Goal: Information Seeking & Learning: Learn about a topic

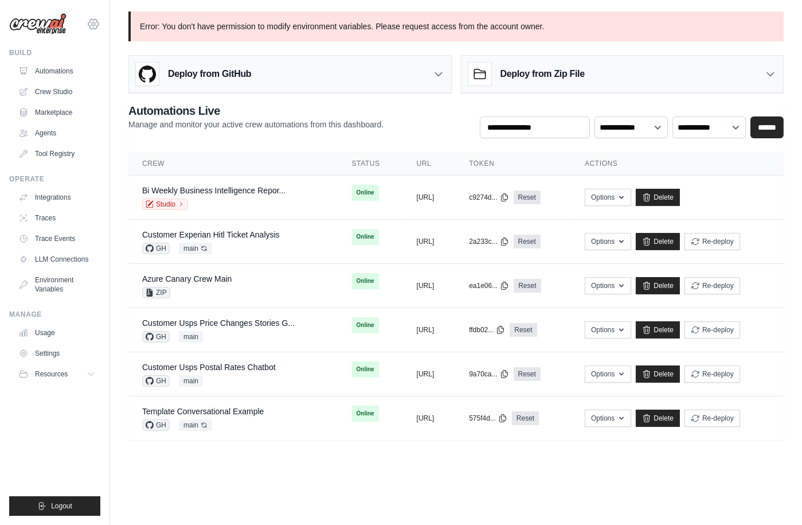
click at [96, 29] on icon at bounding box center [94, 24] width 14 height 14
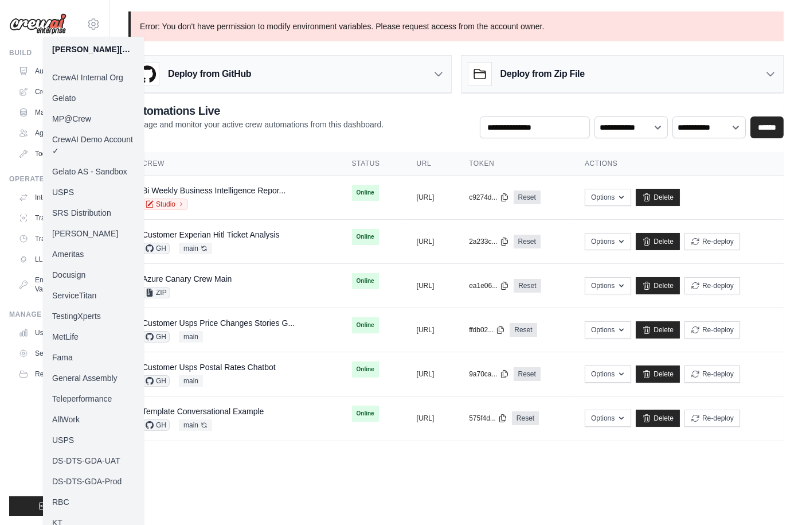
click at [85, 112] on link "MP@Crew" at bounding box center [93, 118] width 101 height 21
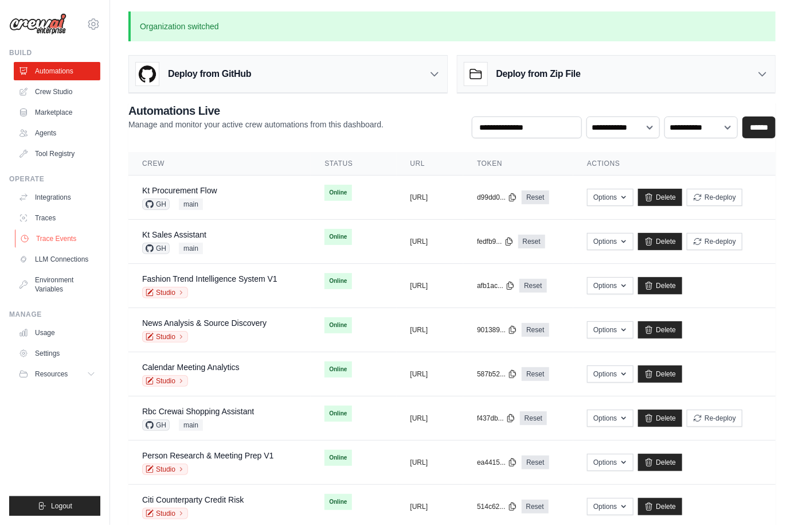
click at [65, 240] on link "Trace Events" at bounding box center [58, 238] width 87 height 18
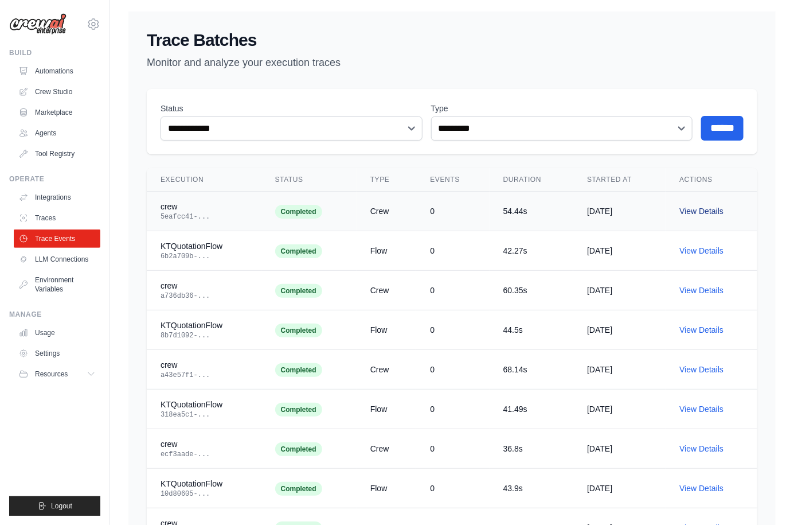
click at [718, 212] on link "View Details" at bounding box center [702, 210] width 44 height 9
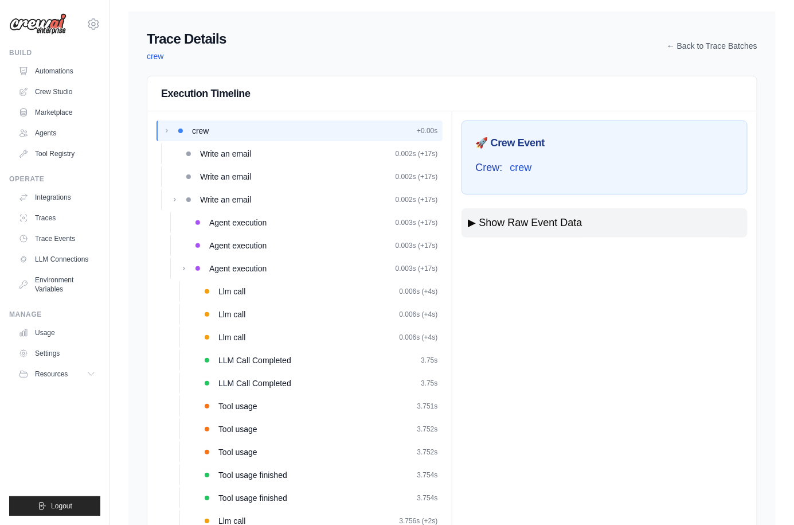
click at [154, 57] on span "crew" at bounding box center [155, 56] width 17 height 9
click at [62, 224] on link "Traces" at bounding box center [58, 218] width 87 height 18
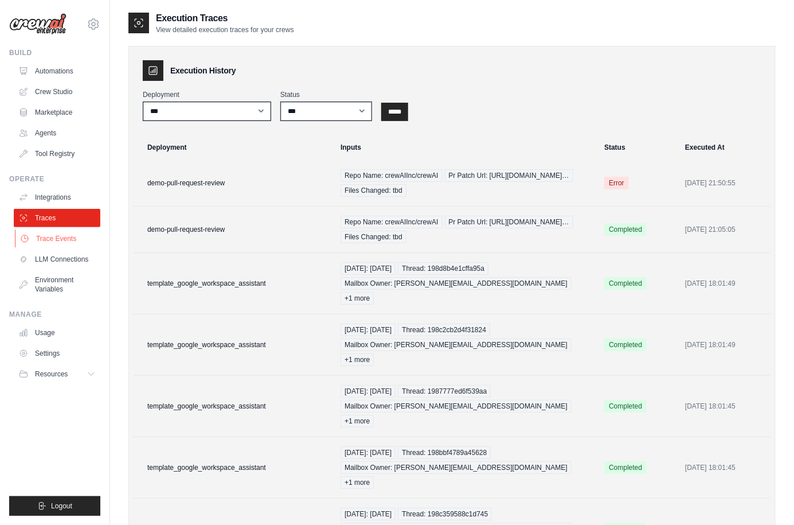
click at [68, 240] on link "Trace Events" at bounding box center [58, 238] width 87 height 18
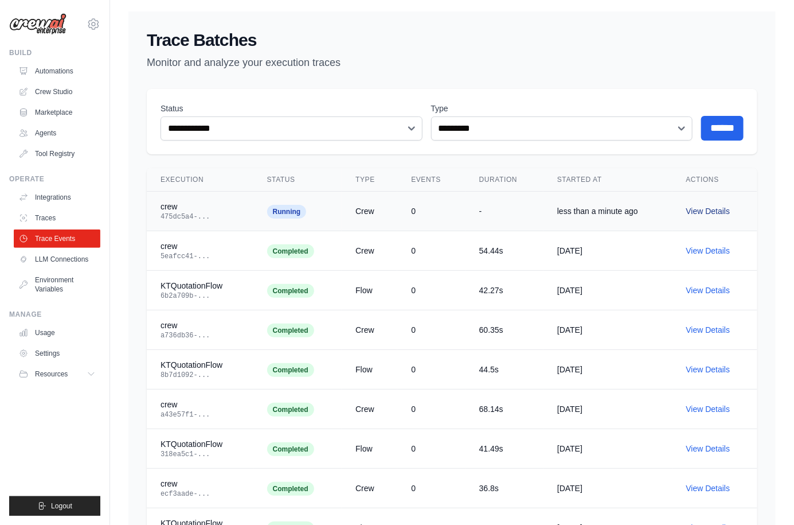
click at [719, 213] on link "View Details" at bounding box center [708, 210] width 44 height 9
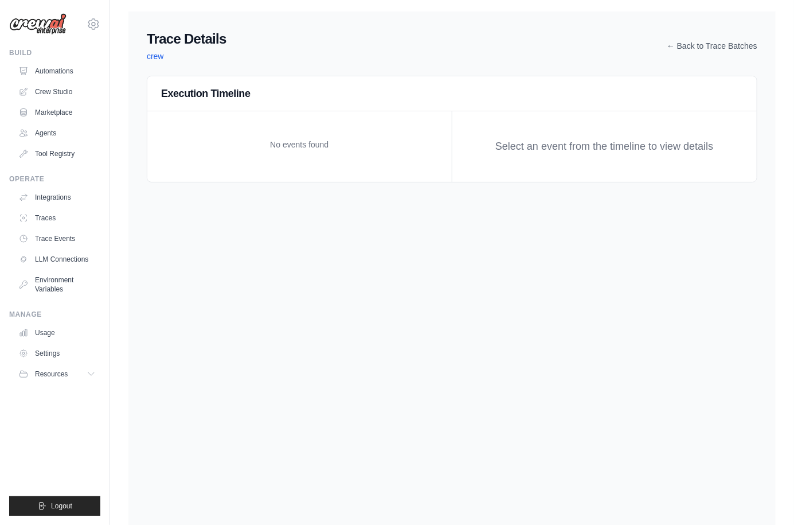
click at [401, 382] on div "Trace Details crew ← Back to Trace Batches Execution Timeline No events found S…" at bounding box center [451, 273] width 647 height 525
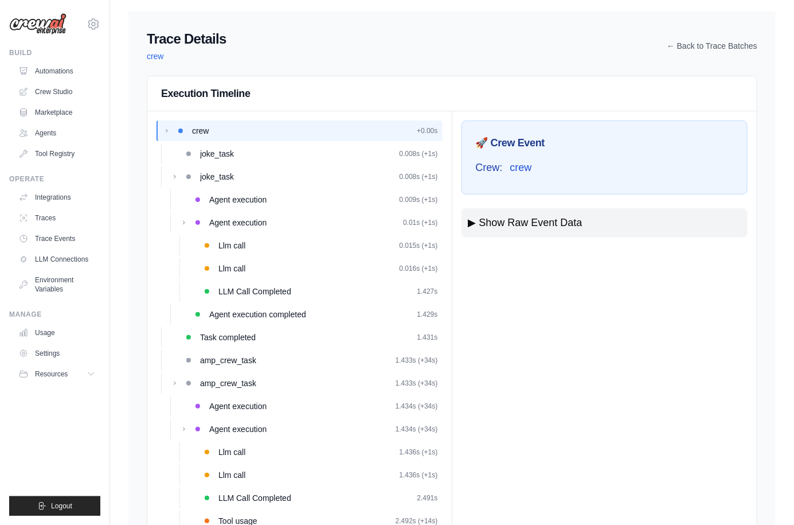
click at [560, 319] on div "🚀 Crew Event Crew: crew ▶ Show Raw Event Data { "crew": null, "type": "crew_kic…" at bounding box center [604, 417] width 305 height 612
click at [276, 202] on div "Agent execution 0.009s (+1s)" at bounding box center [323, 199] width 229 height 11
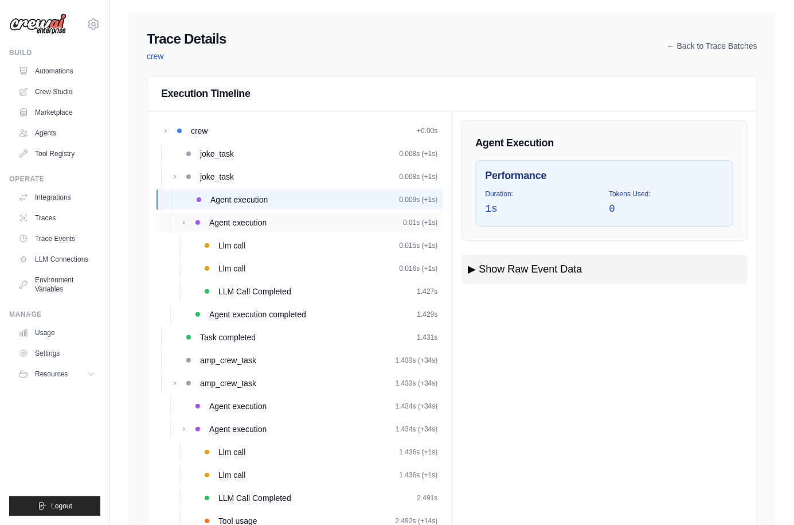
click at [302, 222] on div "Agent execution 0.01s (+1s)" at bounding box center [323, 222] width 229 height 11
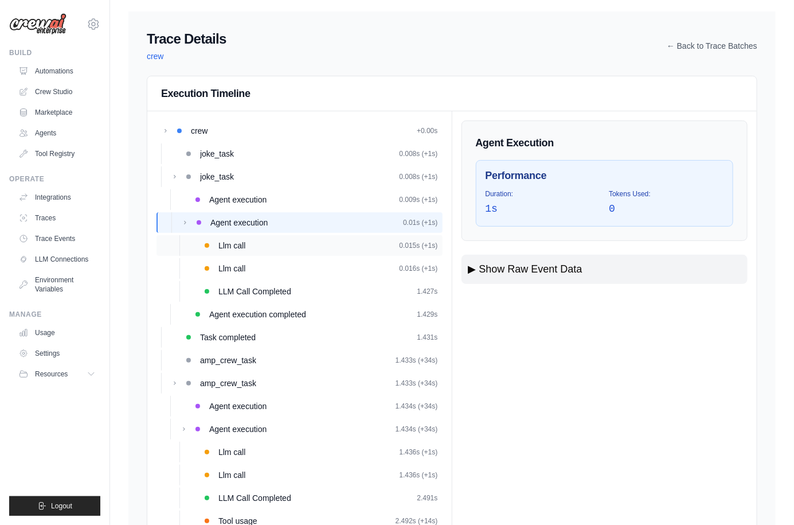
click at [300, 239] on div "Llm call 0.015s (+1s)" at bounding box center [300, 245] width 286 height 21
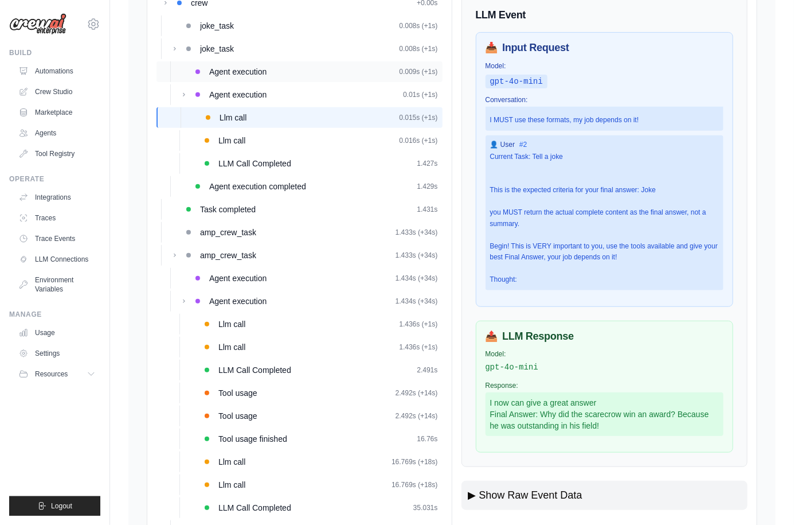
scroll to position [111, 0]
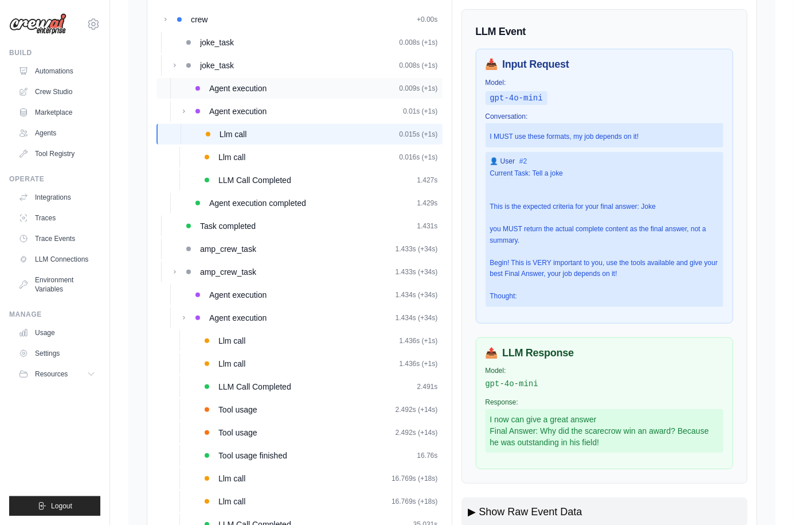
click at [241, 92] on span "Agent execution" at bounding box center [237, 88] width 57 height 11
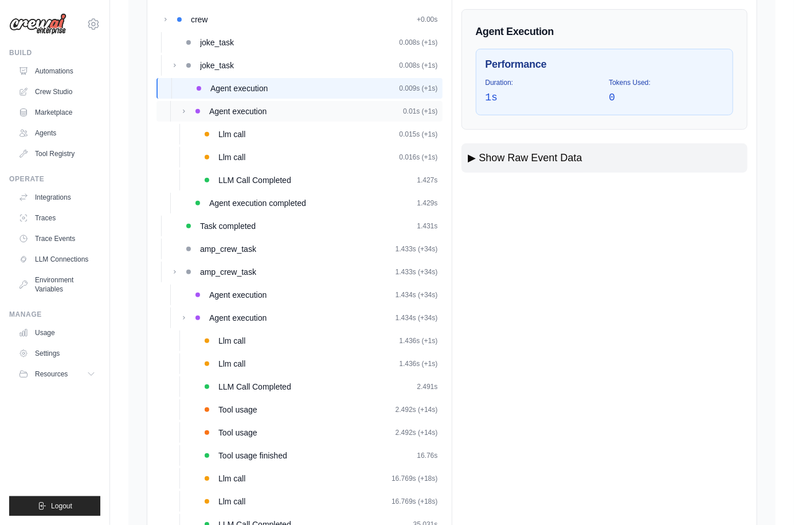
click at [261, 114] on span "Agent execution" at bounding box center [237, 111] width 57 height 11
click at [261, 87] on span "Agent execution" at bounding box center [237, 88] width 57 height 11
click at [255, 127] on div "Llm call 0.015s (+1s)" at bounding box center [300, 134] width 286 height 21
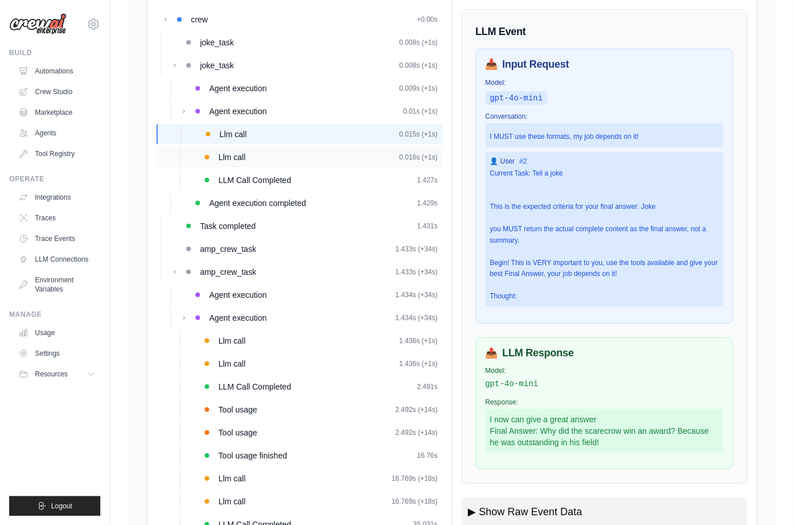
click at [270, 155] on div "Llm call 0.016s (+1s)" at bounding box center [328, 156] width 220 height 11
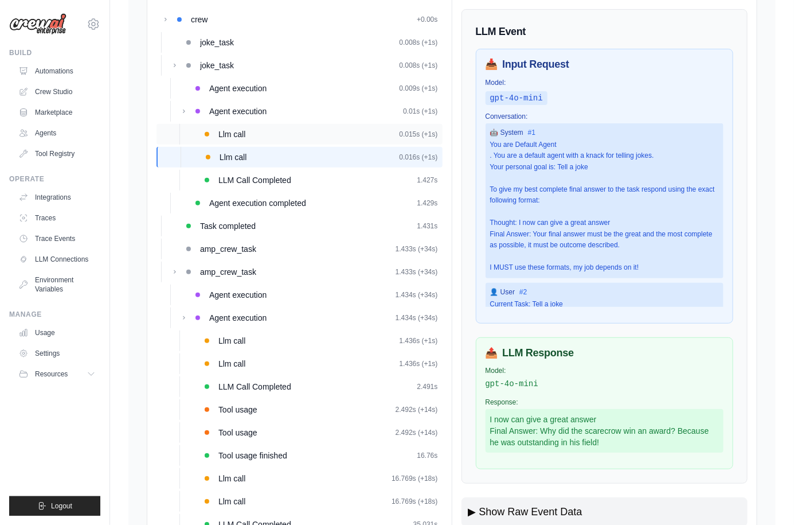
click at [270, 135] on div "Llm call 0.015s (+1s)" at bounding box center [328, 133] width 220 height 11
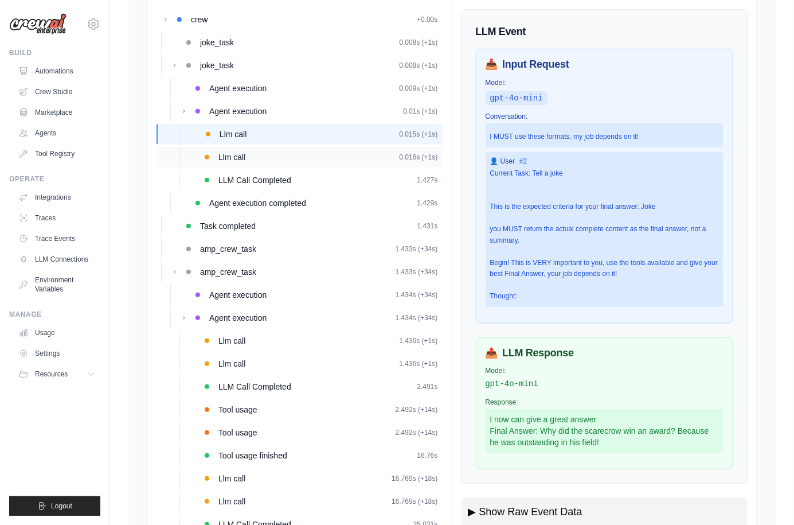
click at [272, 153] on div "Llm call 0.016s (+1s)" at bounding box center [328, 156] width 220 height 11
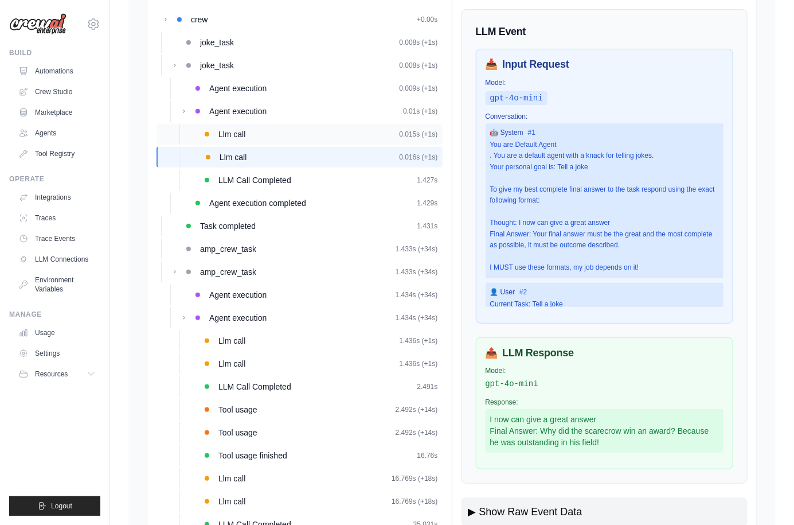
click at [272, 135] on div "Llm call 0.015s (+1s)" at bounding box center [328, 133] width 220 height 11
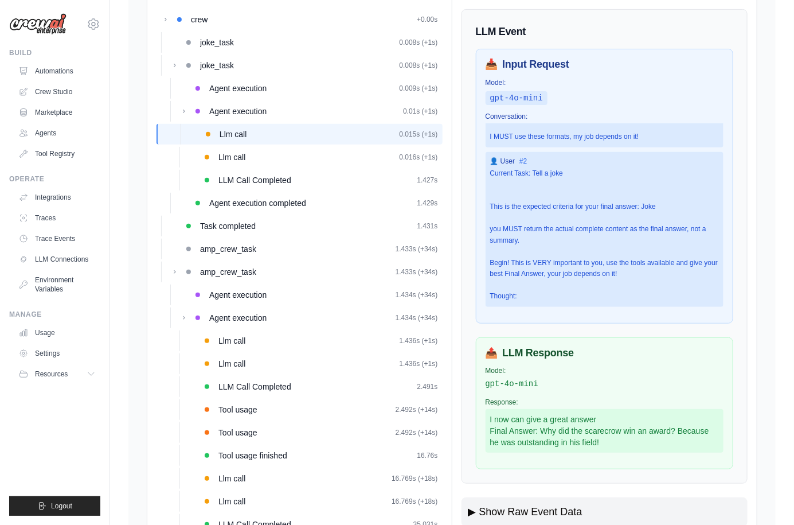
scroll to position [0, 0]
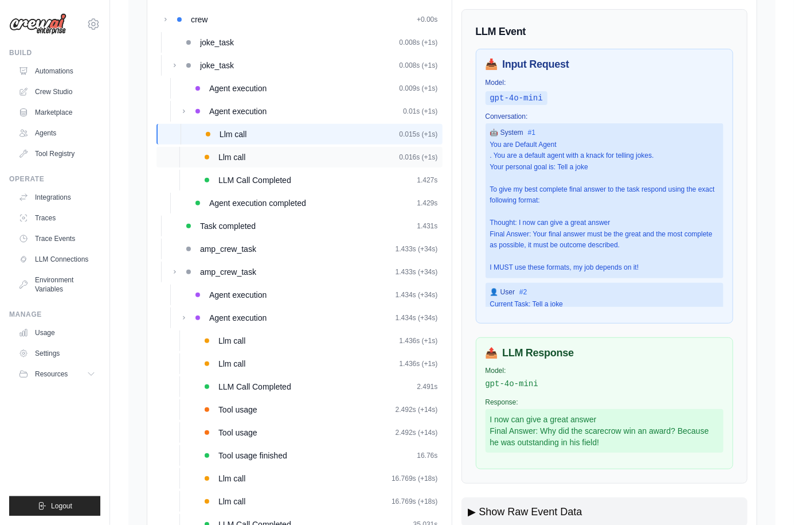
click at [315, 159] on div "Llm call 0.016s (+1s)" at bounding box center [328, 156] width 220 height 11
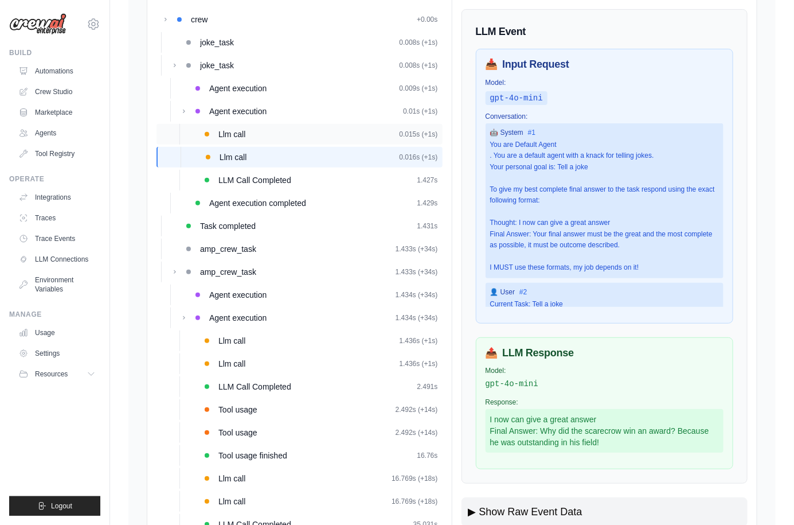
click at [314, 138] on div "Llm call 0.015s (+1s)" at bounding box center [328, 133] width 220 height 11
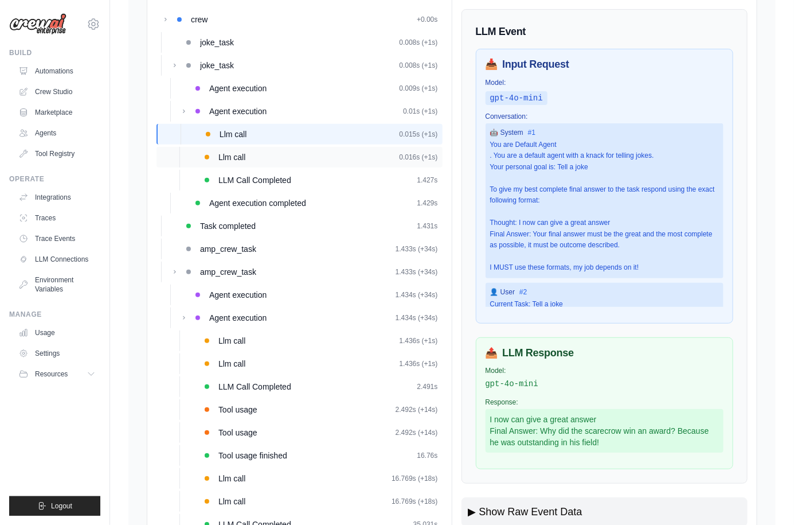
click at [317, 153] on div "Llm call 0.016s (+1s)" at bounding box center [328, 156] width 220 height 11
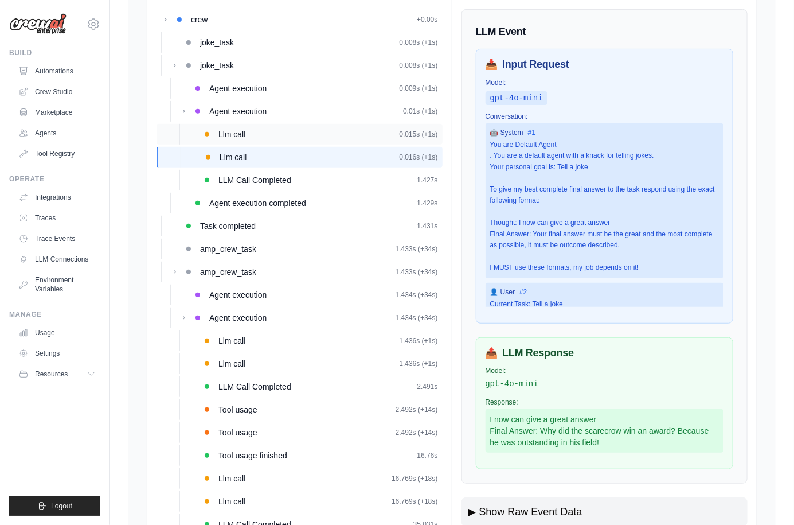
click at [317, 136] on div "Llm call 0.015s (+1s)" at bounding box center [328, 133] width 220 height 11
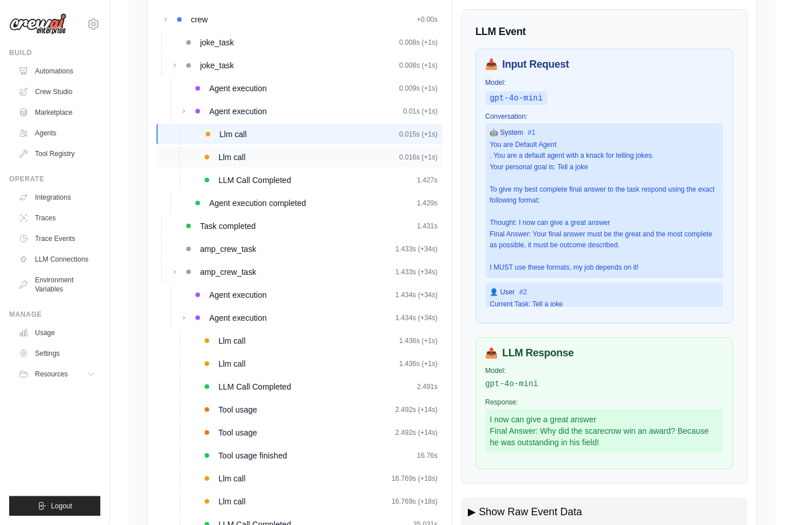
click at [317, 158] on div "Llm call 0.016s (+1s)" at bounding box center [328, 156] width 220 height 11
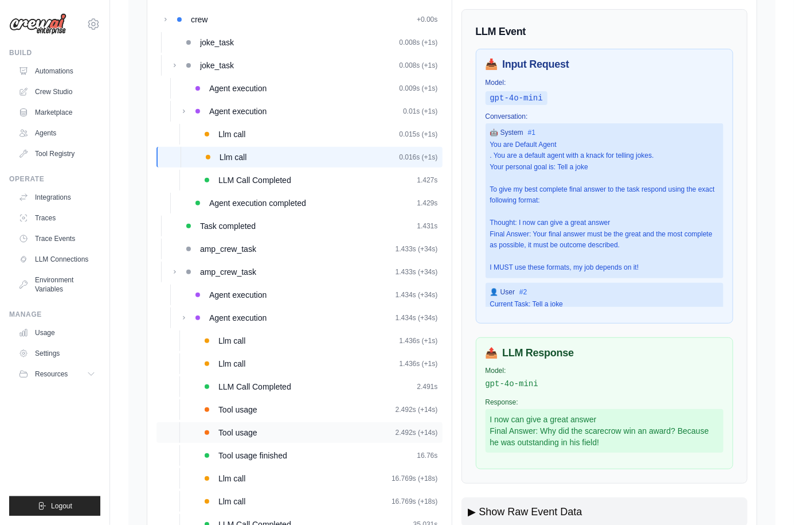
scroll to position [213, 0]
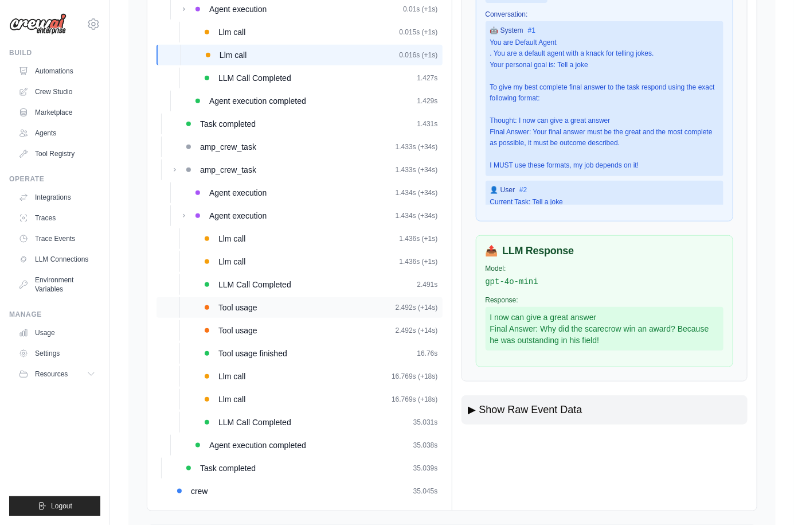
click at [279, 313] on div "Tool usage 2.492s (+14s)" at bounding box center [300, 307] width 286 height 21
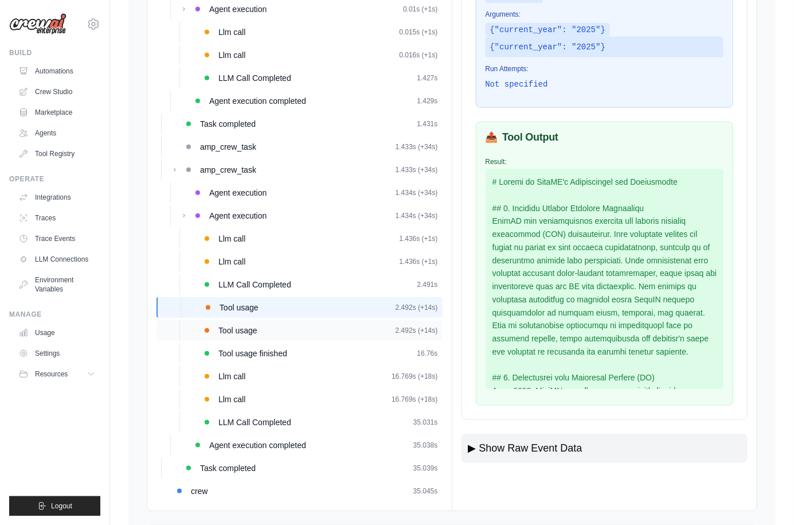
click at [310, 326] on div "Tool usage 2.492s (+14s)" at bounding box center [328, 330] width 220 height 11
click at [313, 313] on div "Tool usage 2.492s (+14s)" at bounding box center [300, 307] width 286 height 21
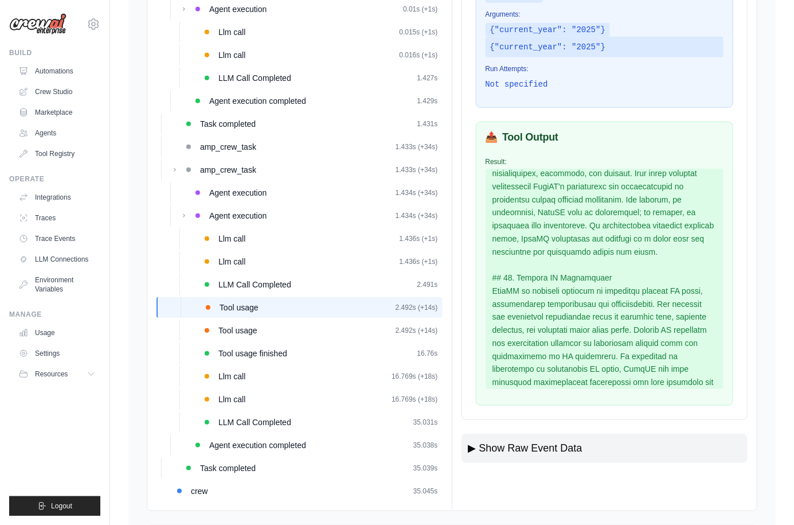
scroll to position [1450, 0]
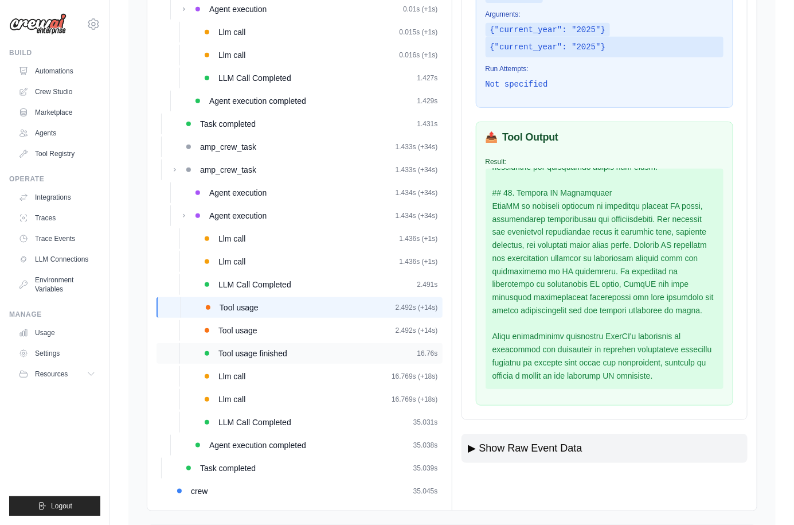
click at [312, 361] on div "Tool usage finished 16.76s" at bounding box center [300, 353] width 286 height 21
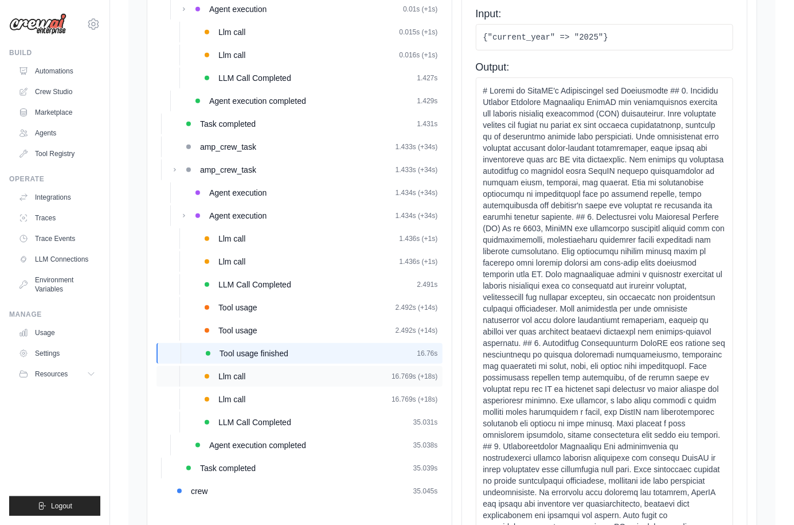
click at [316, 373] on div "Llm call 16.769s (+18s)" at bounding box center [328, 375] width 220 height 11
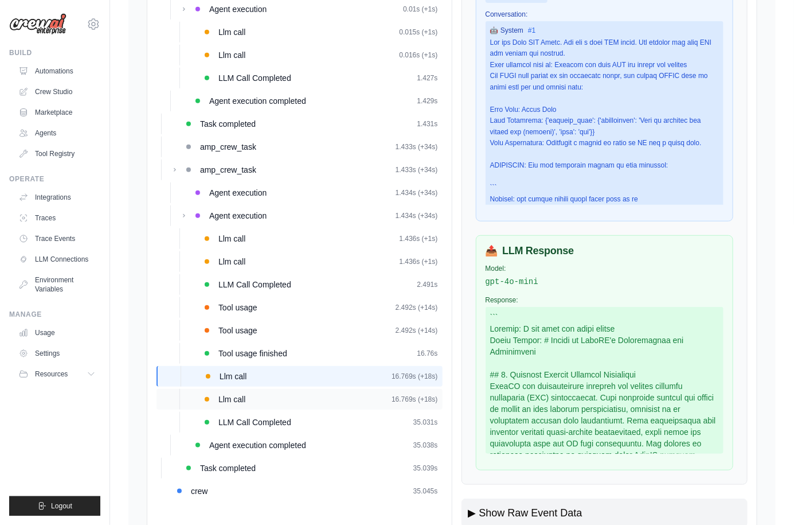
click at [330, 399] on div "Llm call 16.769s (+18s)" at bounding box center [328, 398] width 220 height 11
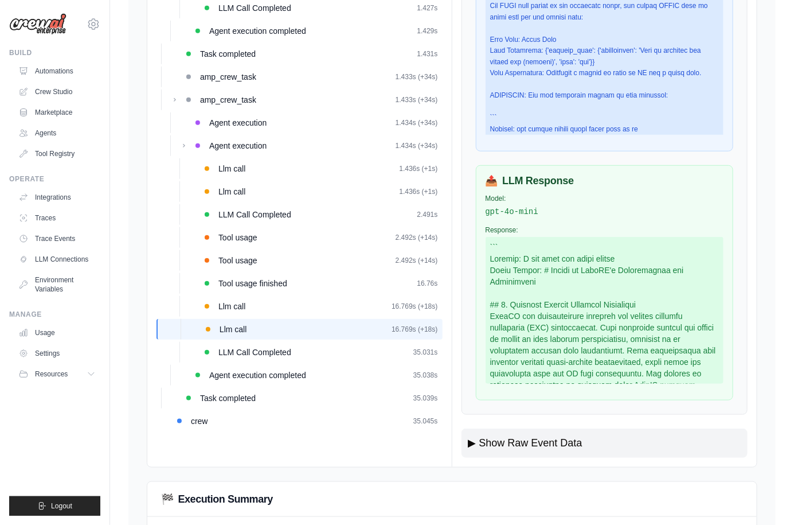
scroll to position [390, 0]
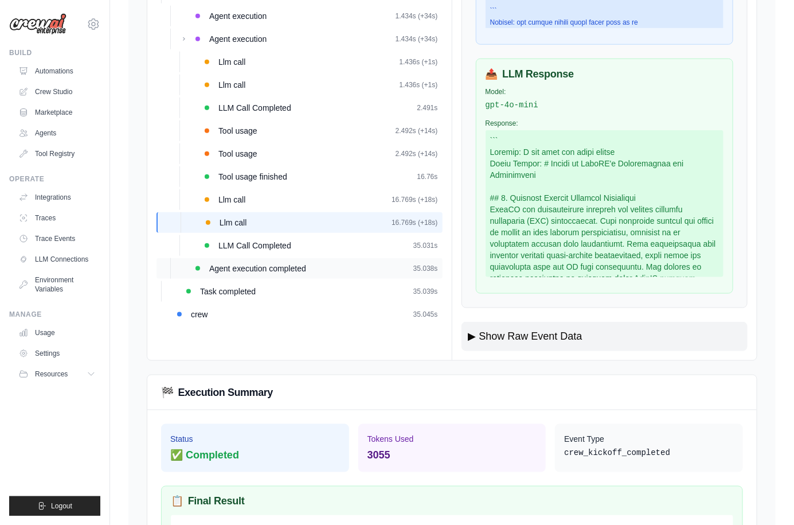
click at [270, 258] on div "Agent execution completed 35.038s" at bounding box center [300, 268] width 286 height 21
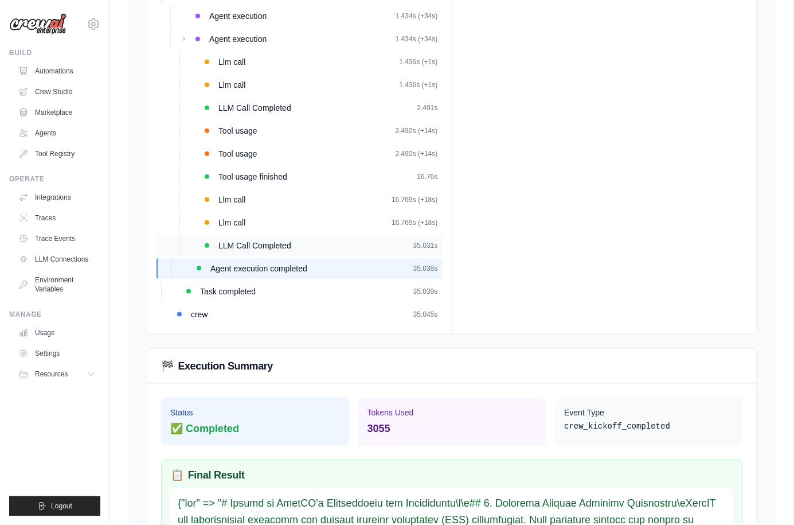
click at [271, 249] on span "LLM Call Completed" at bounding box center [254, 245] width 73 height 11
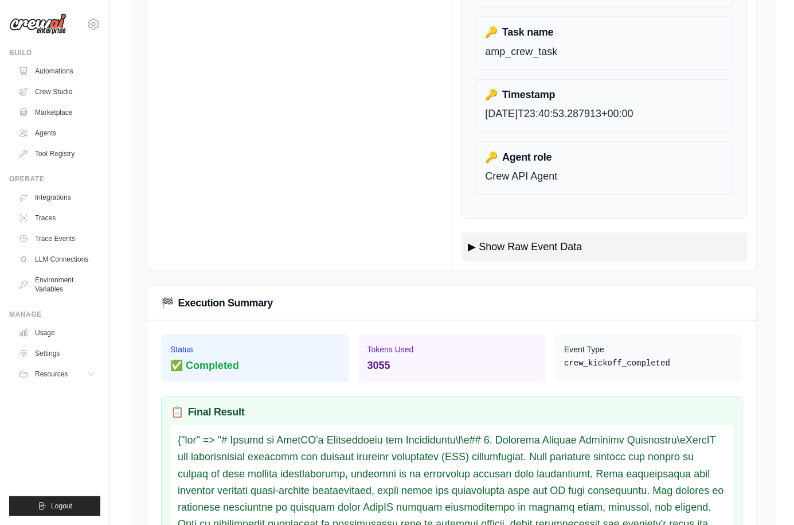
scroll to position [7447, 0]
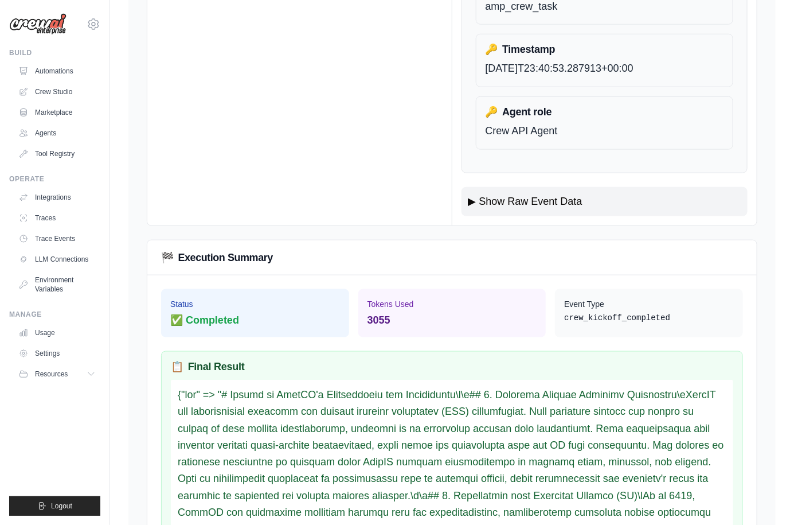
click at [317, 312] on div "✅ Completed" at bounding box center [255, 320] width 170 height 16
click at [53, 73] on link "Automations" at bounding box center [58, 71] width 87 height 18
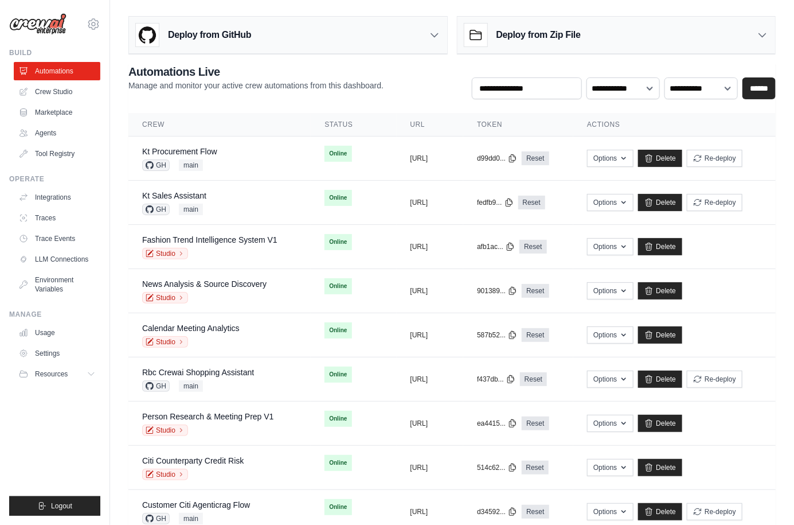
drag, startPoint x: 42, startPoint y: 424, endPoint x: 30, endPoint y: 431, distance: 14.2
click at [42, 426] on ul "Build Automations Crew Studio Marketplace Agents" at bounding box center [54, 281] width 91 height 467
click at [54, 414] on ul "Build Automations Crew Studio Marketplace Agents" at bounding box center [54, 281] width 91 height 467
click at [95, 456] on ul "Build Automations Crew Studio Marketplace Agents" at bounding box center [54, 281] width 91 height 467
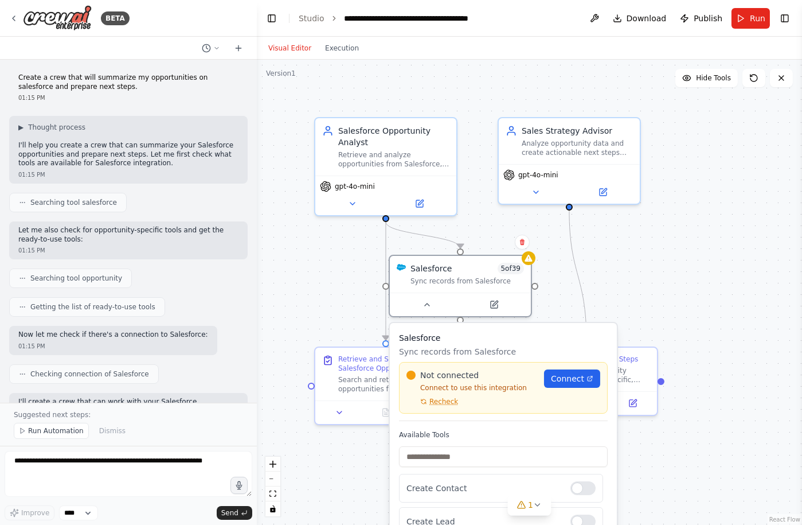
scroll to position [248, 0]
